Goal: Task Accomplishment & Management: Complete application form

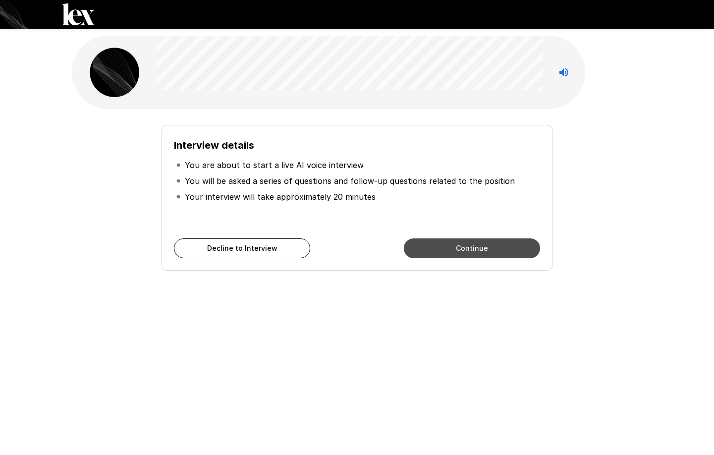
click at [439, 247] on button "Continue" at bounding box center [472, 248] width 136 height 20
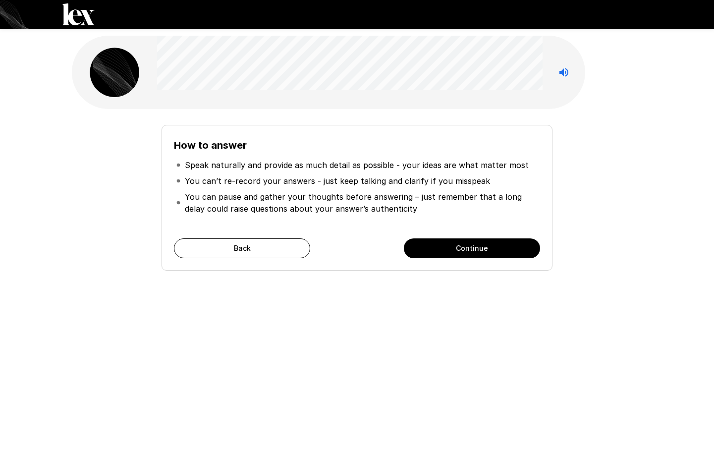
click at [439, 243] on button "Continue" at bounding box center [472, 248] width 136 height 20
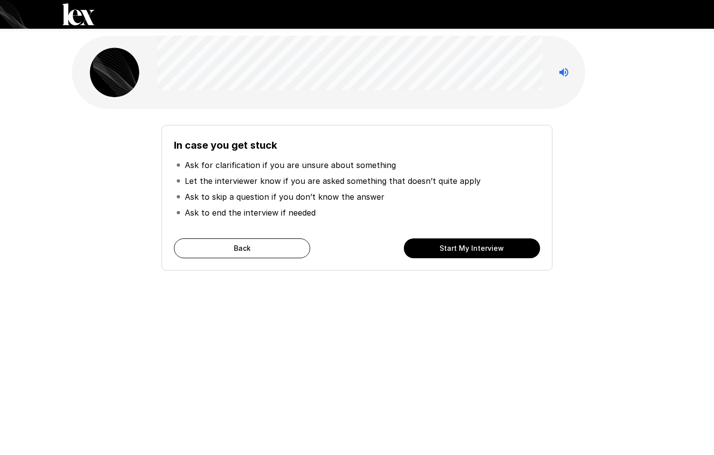
click at [485, 251] on button "Start My Interview" at bounding box center [472, 248] width 136 height 20
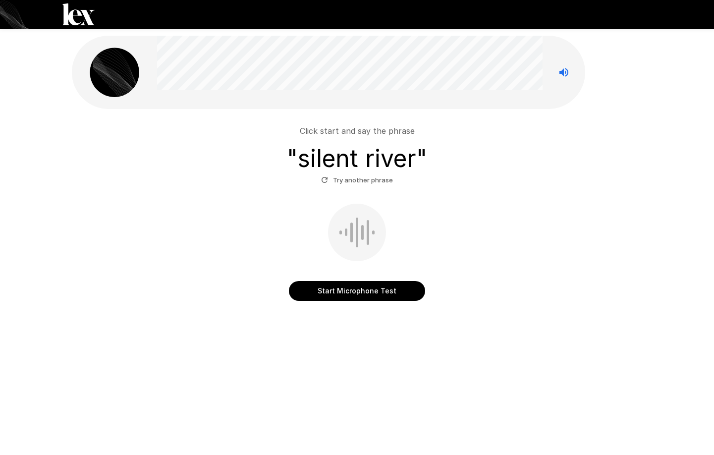
click at [368, 290] on button "Start Microphone Test" at bounding box center [357, 291] width 136 height 20
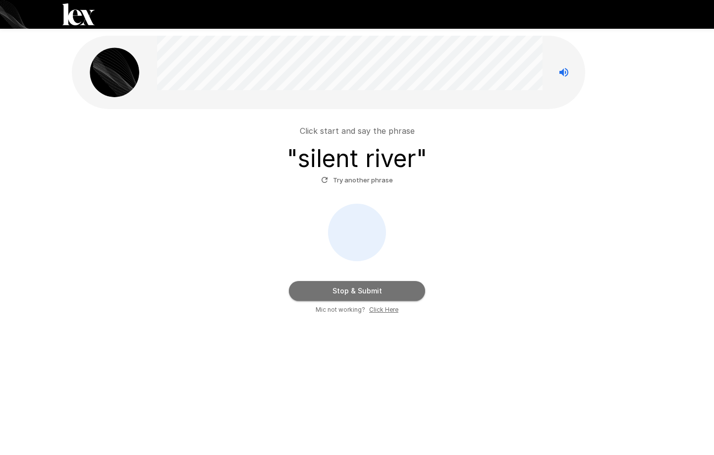
click at [415, 289] on button "Stop & Submit" at bounding box center [357, 291] width 136 height 20
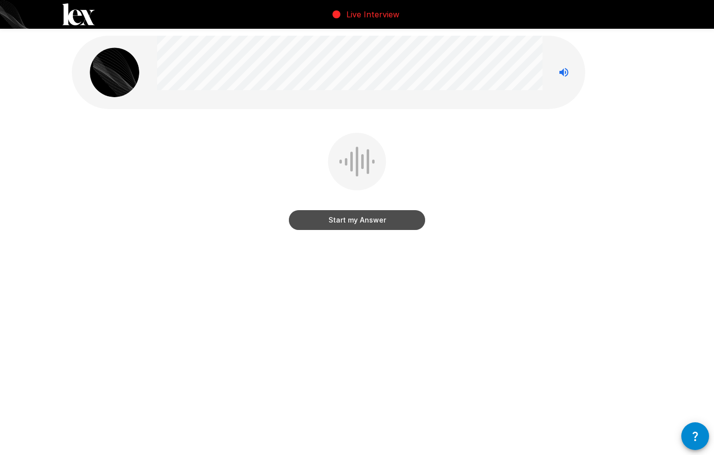
click at [353, 220] on button "Start my Answer" at bounding box center [357, 220] width 136 height 20
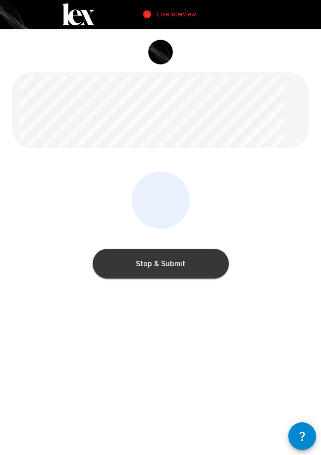
click at [195, 262] on button "Stop & Submit" at bounding box center [161, 264] width 136 height 30
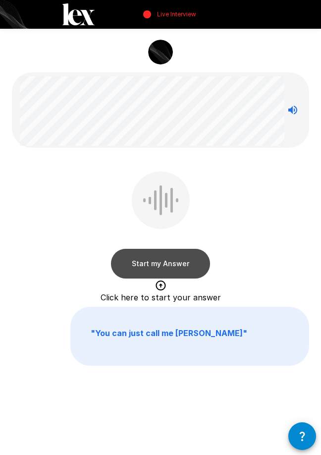
click at [147, 265] on button "Start my Answer" at bounding box center [160, 264] width 99 height 30
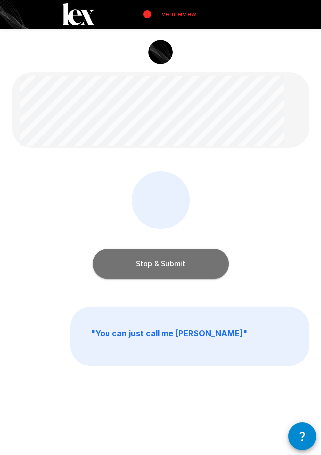
click at [189, 262] on button "Stop & Submit" at bounding box center [161, 264] width 136 height 30
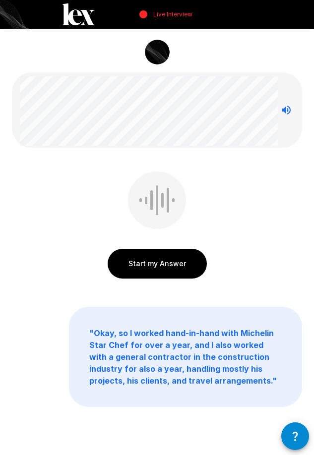
click at [158, 271] on button "Start my Answer" at bounding box center [157, 264] width 99 height 30
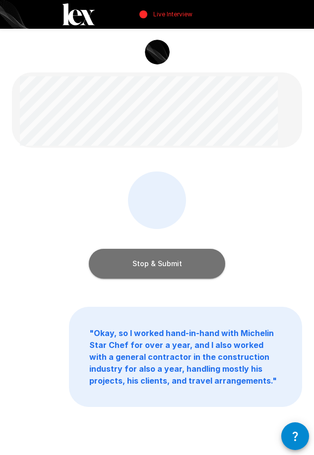
click at [203, 262] on button "Stop & Submit" at bounding box center [157, 264] width 136 height 30
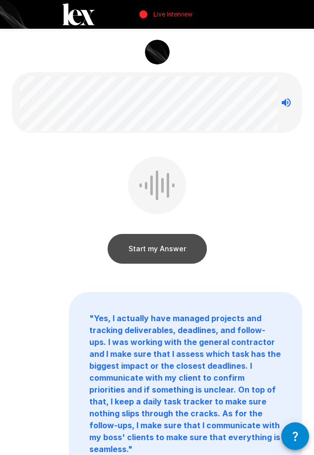
click at [156, 248] on button "Start my Answer" at bounding box center [157, 249] width 99 height 30
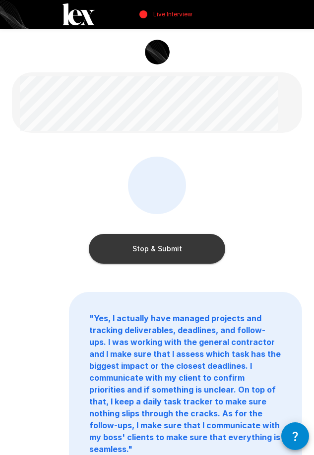
click at [148, 251] on button "Stop & Submit" at bounding box center [157, 249] width 136 height 30
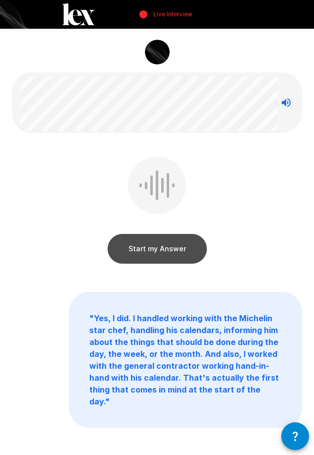
click at [138, 251] on button "Start my Answer" at bounding box center [157, 249] width 99 height 30
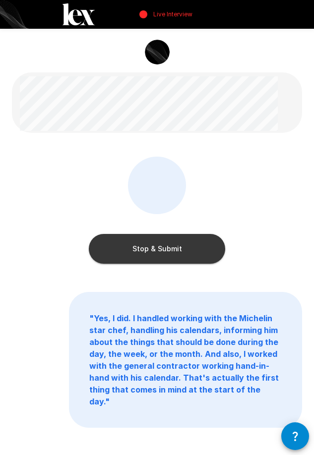
click at [193, 247] on button "Stop & Submit" at bounding box center [157, 249] width 136 height 30
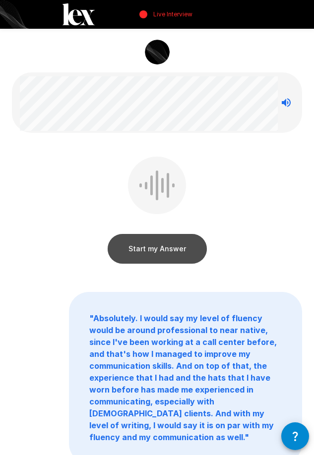
click at [168, 247] on button "Start my Answer" at bounding box center [157, 249] width 99 height 30
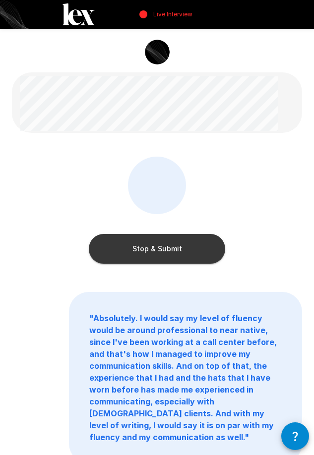
click at [181, 250] on button "Stop & Submit" at bounding box center [157, 249] width 136 height 30
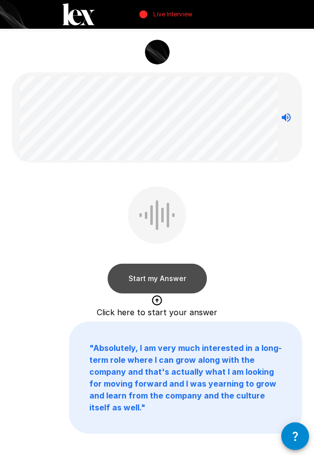
click at [174, 276] on button "Start my Answer" at bounding box center [157, 279] width 99 height 30
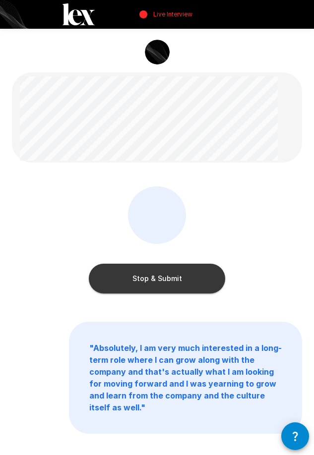
click at [154, 277] on button "Stop & Submit" at bounding box center [157, 279] width 136 height 30
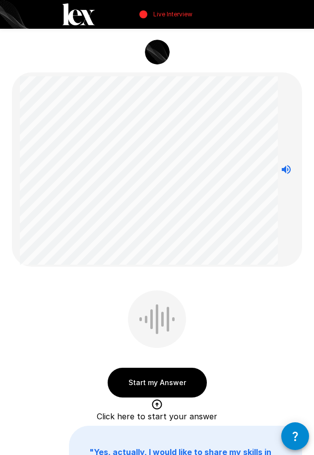
click at [164, 380] on button "Start my Answer" at bounding box center [157, 383] width 99 height 30
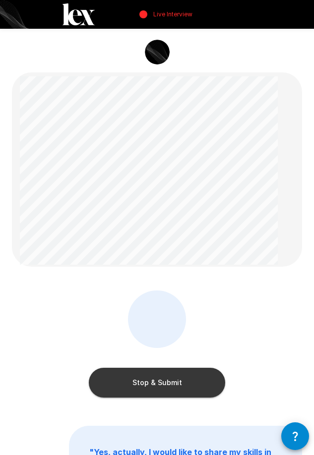
click at [158, 382] on button "Stop & Submit" at bounding box center [157, 383] width 136 height 30
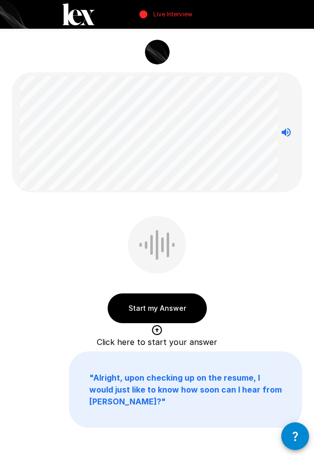
click at [168, 311] on button "Start my Answer" at bounding box center [157, 308] width 99 height 30
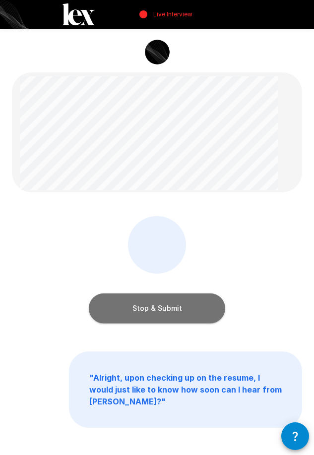
click at [191, 305] on button "Stop & Submit" at bounding box center [157, 308] width 136 height 30
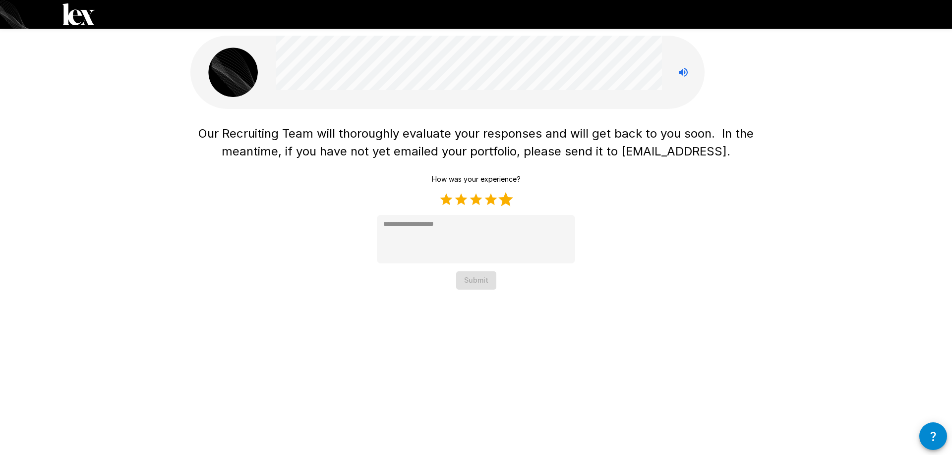
click at [504, 199] on label "5 Stars" at bounding box center [505, 199] width 15 height 15
type textarea "*"
click at [474, 281] on button "Submit" at bounding box center [476, 281] width 40 height 18
